Goal: Task Accomplishment & Management: Use online tool/utility

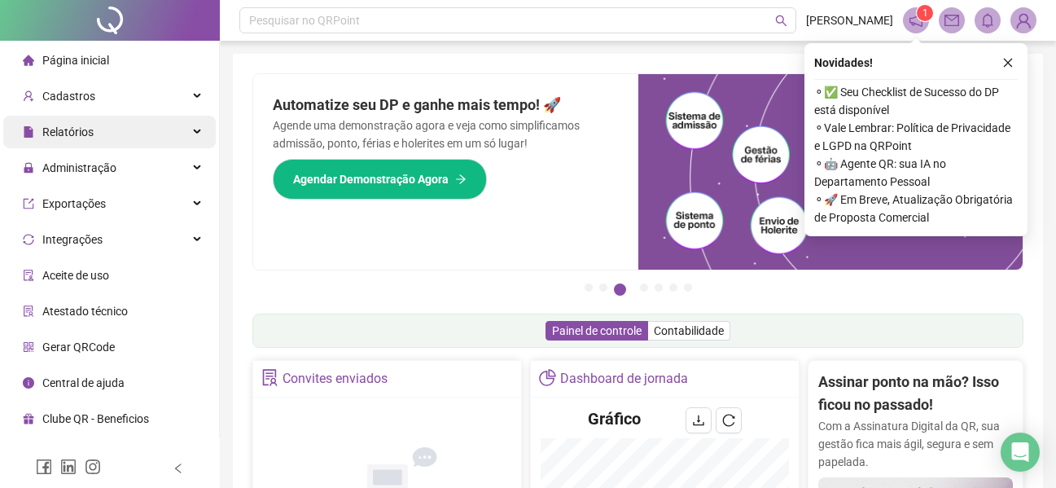
click at [78, 134] on span "Relatórios" at bounding box center [67, 131] width 51 height 13
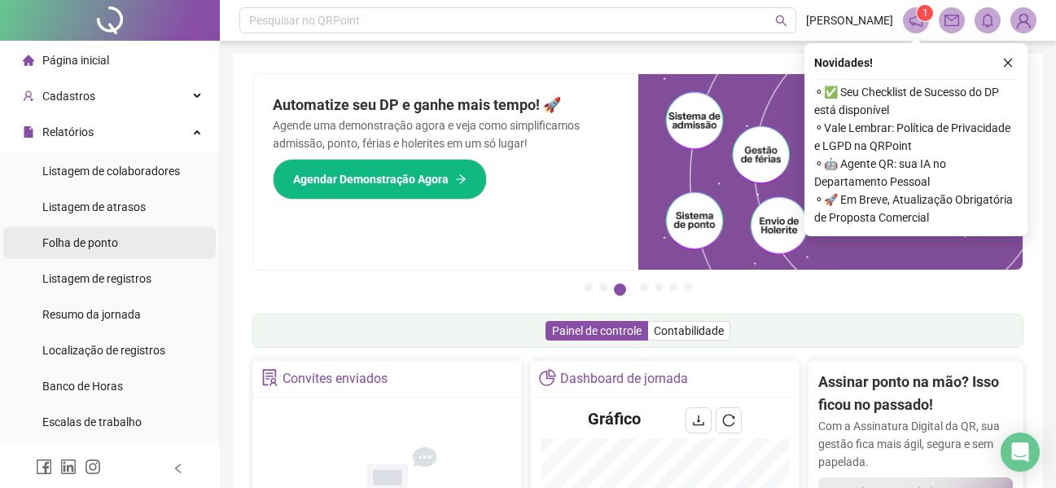
click at [95, 249] on span "Folha de ponto" at bounding box center [80, 242] width 76 height 13
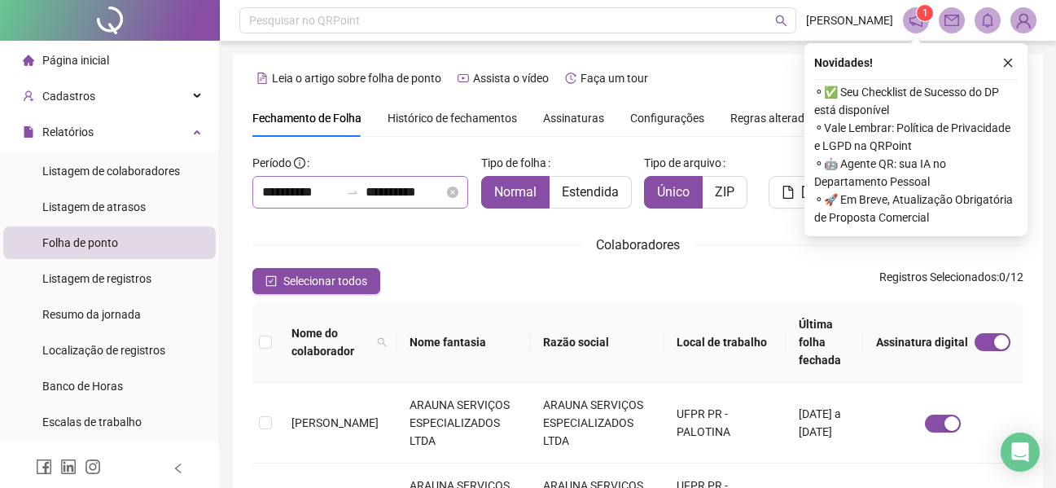
scroll to position [90, 0]
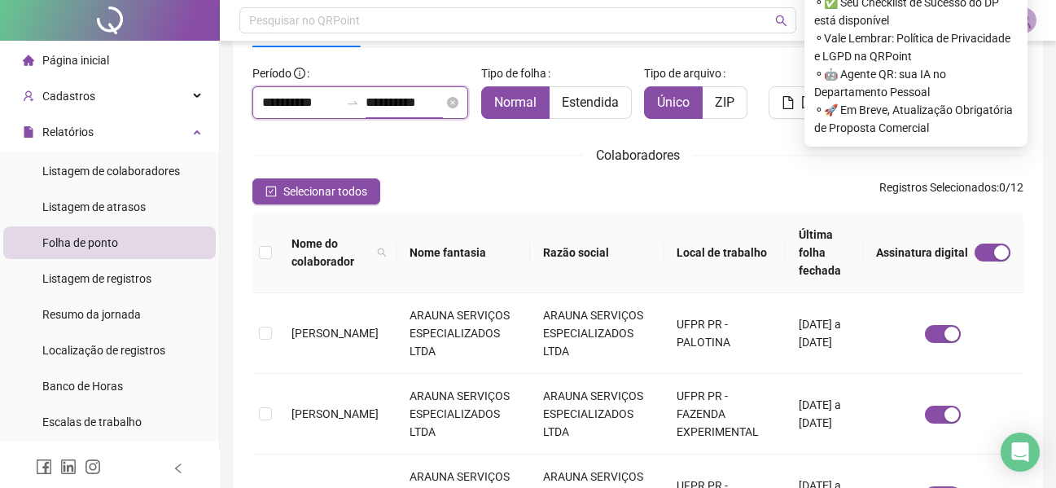
click at [414, 105] on input "**********" at bounding box center [404, 103] width 77 height 20
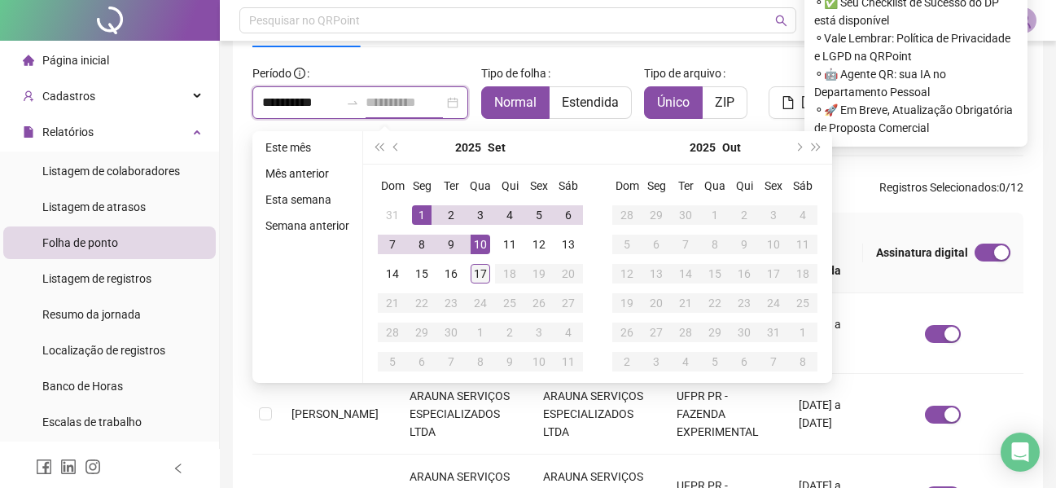
type input "**********"
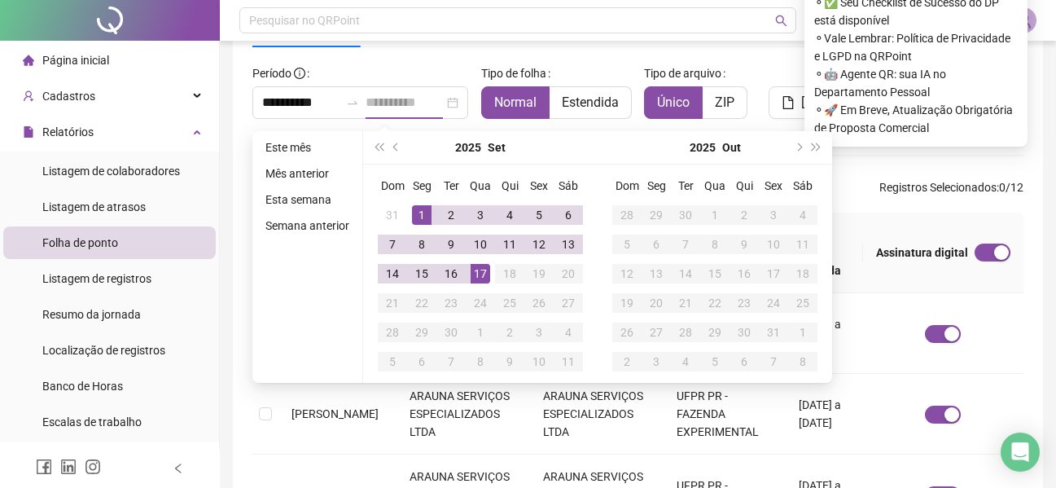
click at [474, 274] on div "17" at bounding box center [481, 274] width 20 height 20
type input "**********"
click at [855, 163] on div "Colaboradores" at bounding box center [637, 155] width 771 height 20
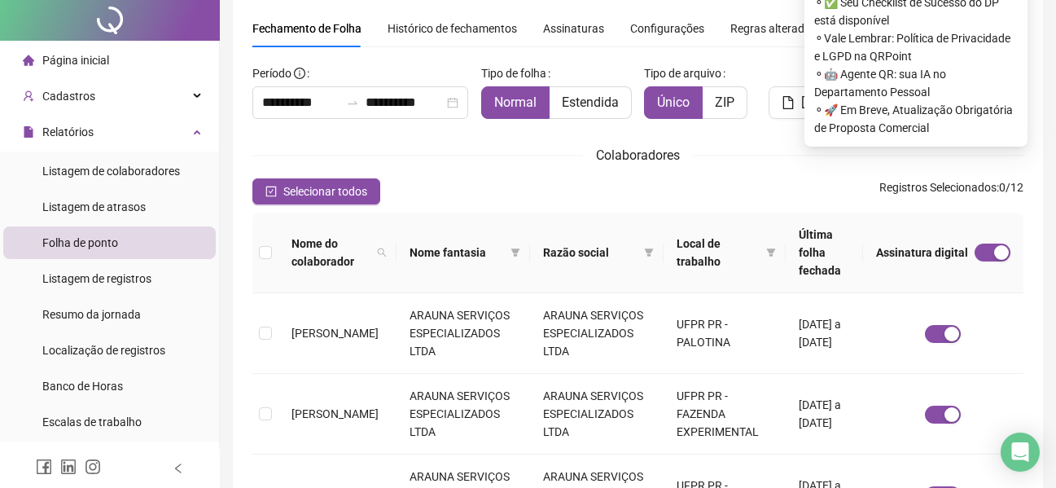
scroll to position [0, 0]
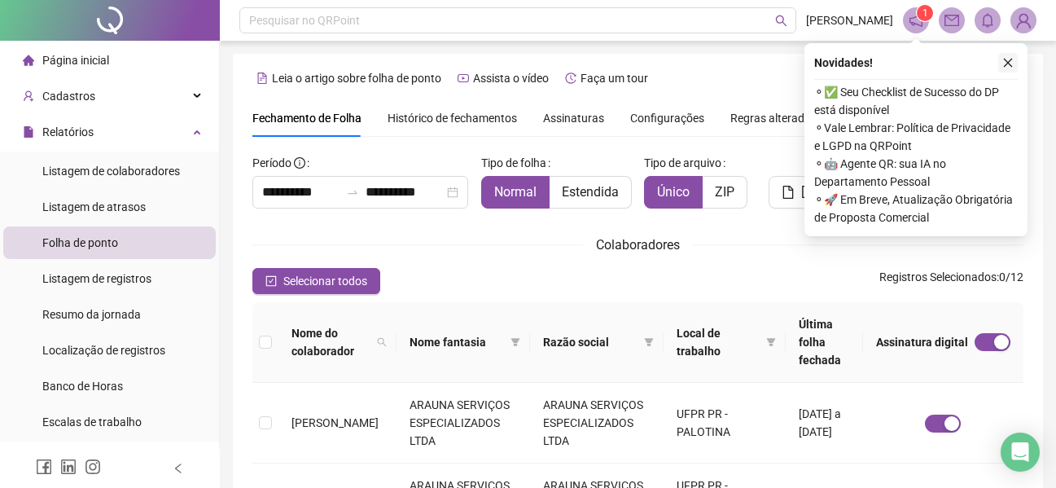
click at [1014, 62] on button "button" at bounding box center [1009, 63] width 20 height 20
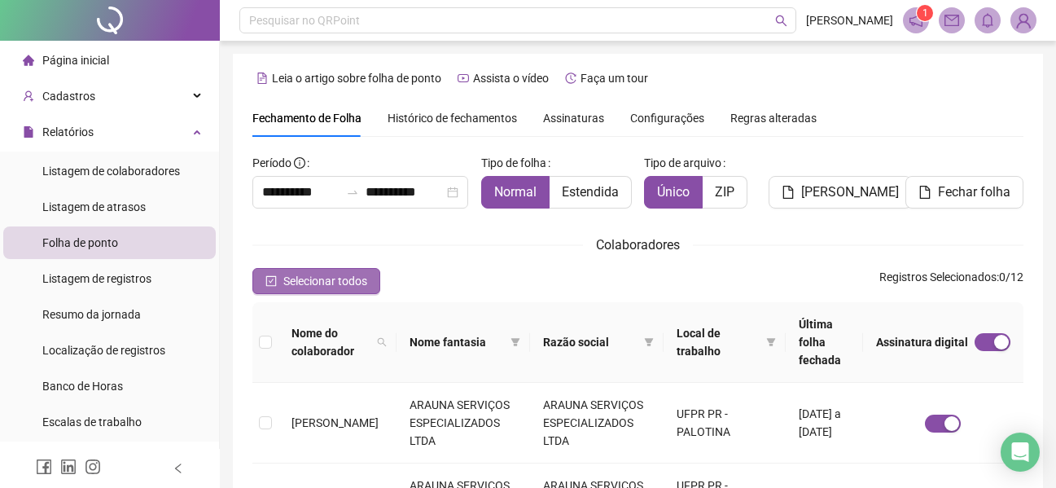
click at [336, 283] on span "Selecionar todos" at bounding box center [325, 281] width 84 height 18
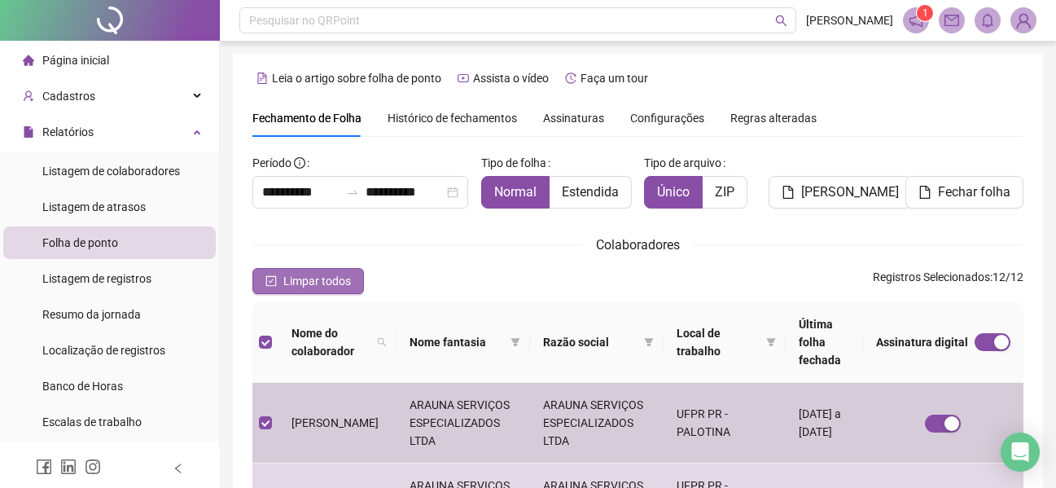
scroll to position [90, 0]
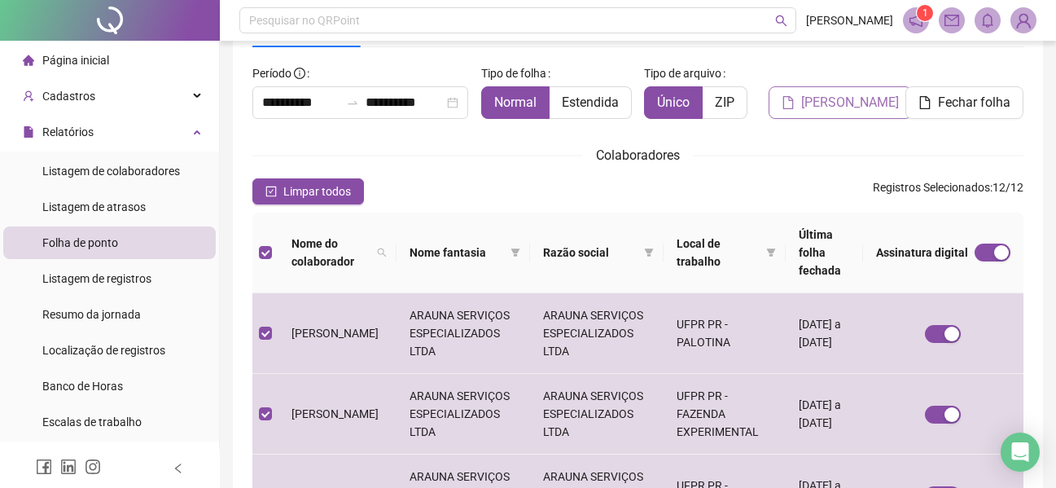
click at [812, 107] on span "[PERSON_NAME]" at bounding box center [850, 103] width 98 height 20
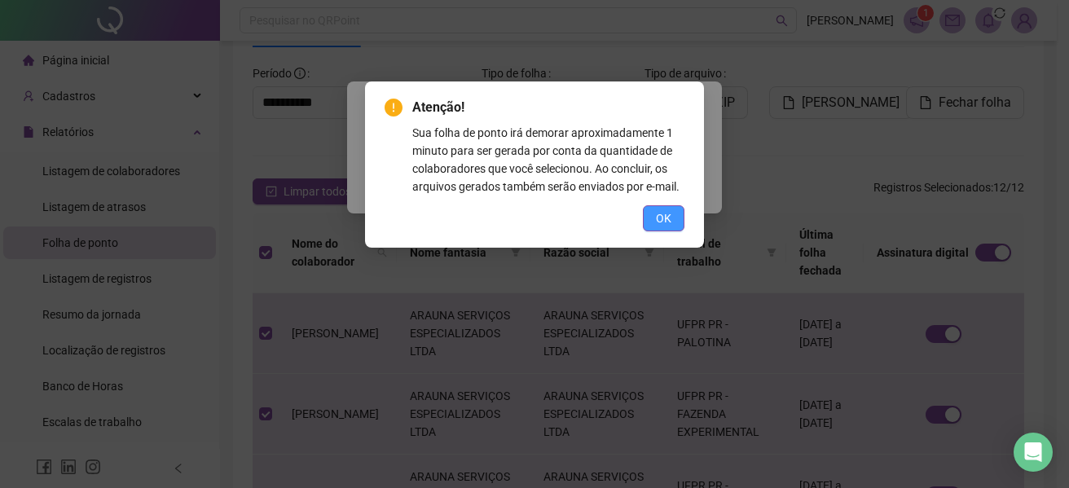
click at [661, 231] on button "OK" at bounding box center [664, 218] width 42 height 26
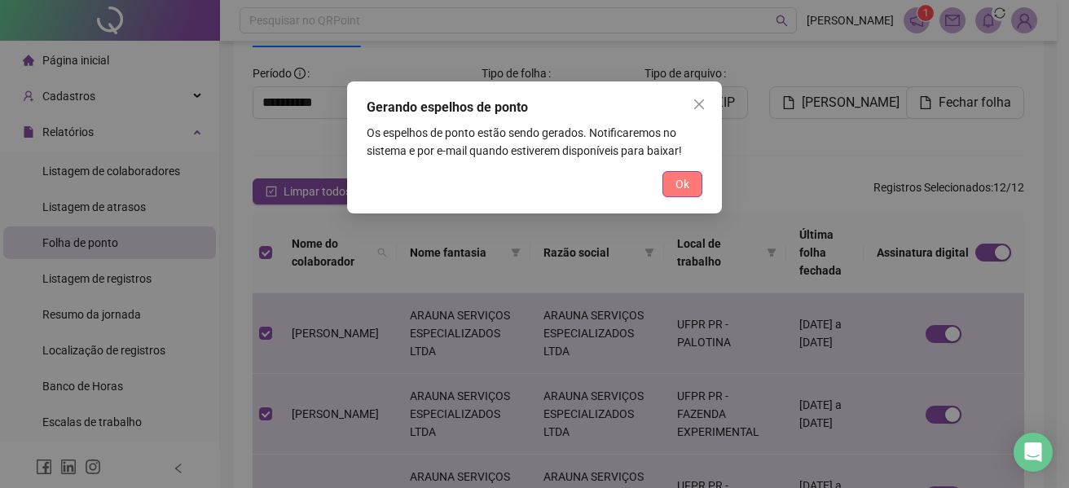
click at [678, 184] on span "Ok" at bounding box center [682, 184] width 14 height 18
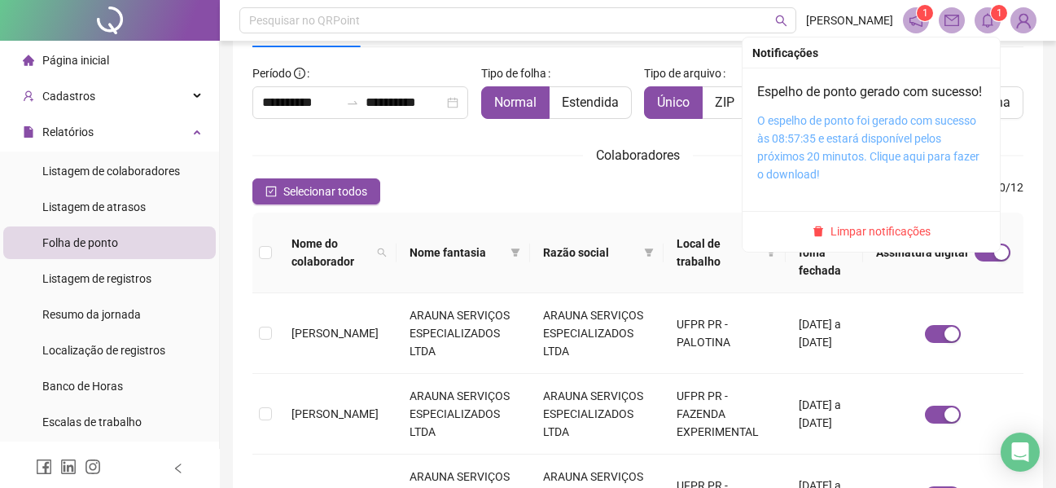
click at [885, 178] on link "O espelho de ponto foi gerado com sucesso às 08:57:35 e estará disponível pelos…" at bounding box center [868, 147] width 222 height 67
